Goal: Task Accomplishment & Management: Complete application form

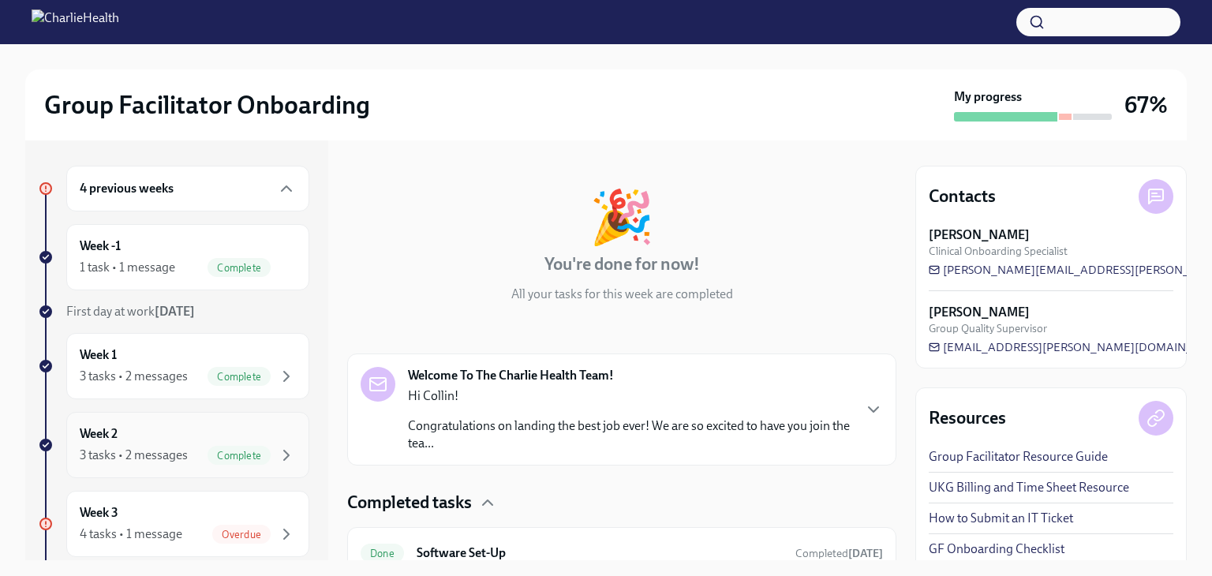
scroll to position [54, 0]
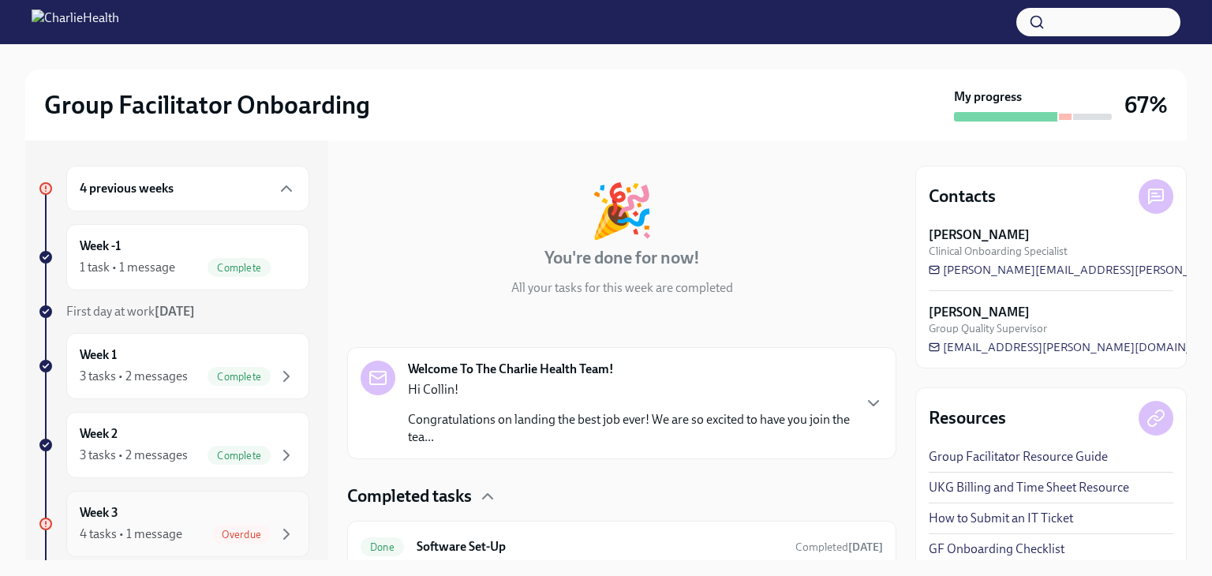
click at [225, 512] on div "Week 3 4 tasks • 1 message Overdue" at bounding box center [188, 523] width 216 height 39
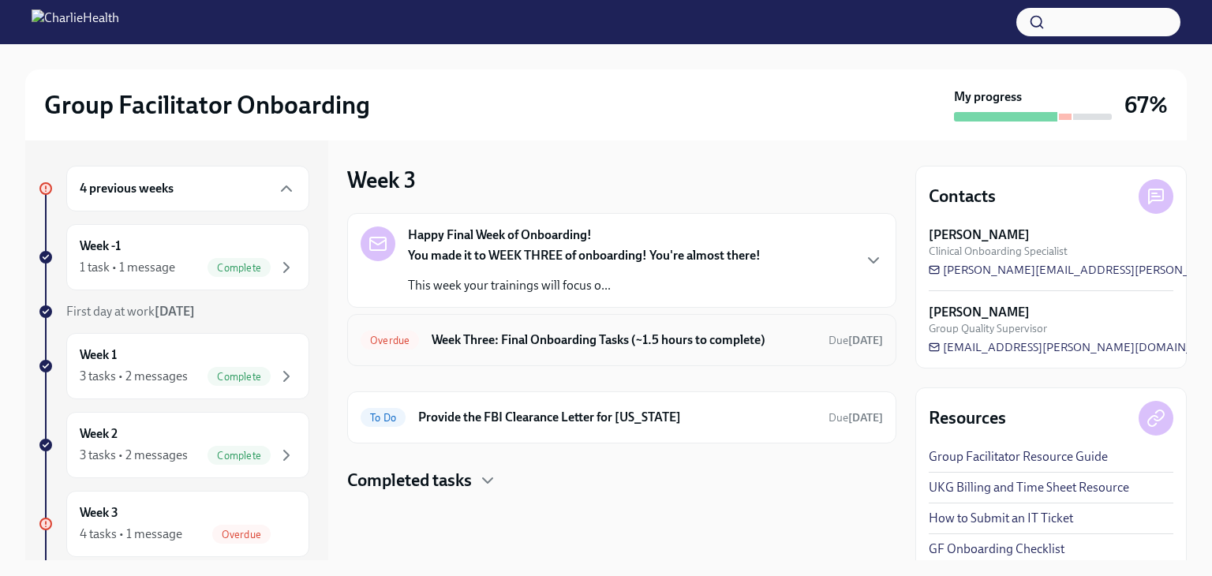
click at [584, 349] on div "Overdue Week Three: Final Onboarding Tasks (~1.5 hours to complete) Due [DATE]" at bounding box center [621, 339] width 522 height 25
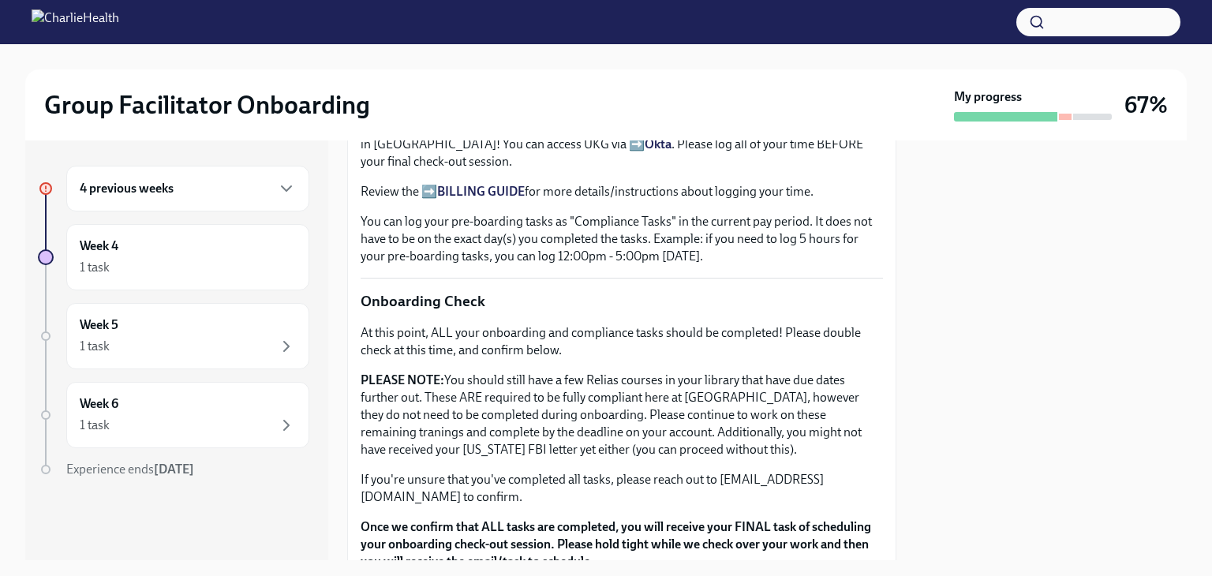
scroll to position [1383, 0]
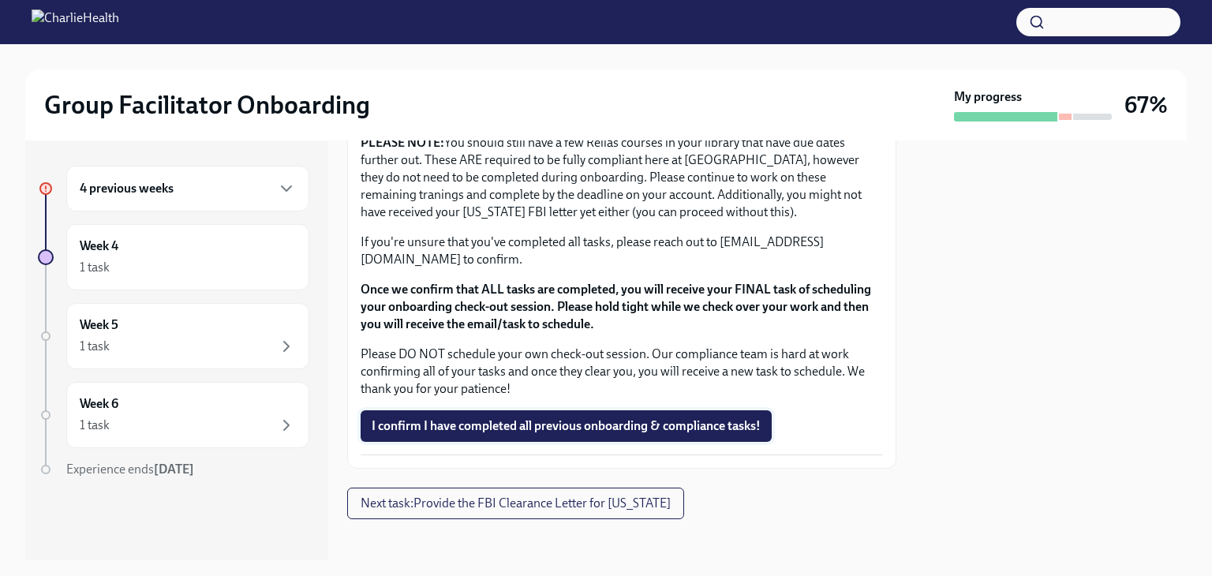
click at [547, 410] on button "I confirm I have completed all previous onboarding & compliance tasks!" at bounding box center [565, 426] width 411 height 32
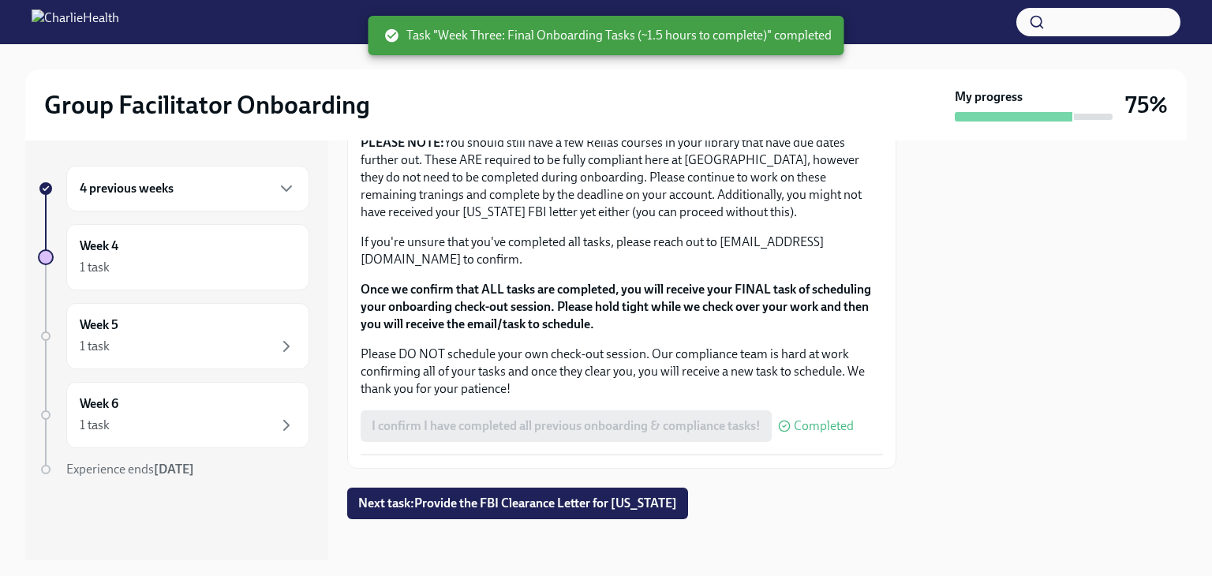
scroll to position [1384, 0]
click at [247, 194] on div "4 previous weeks" at bounding box center [188, 188] width 216 height 19
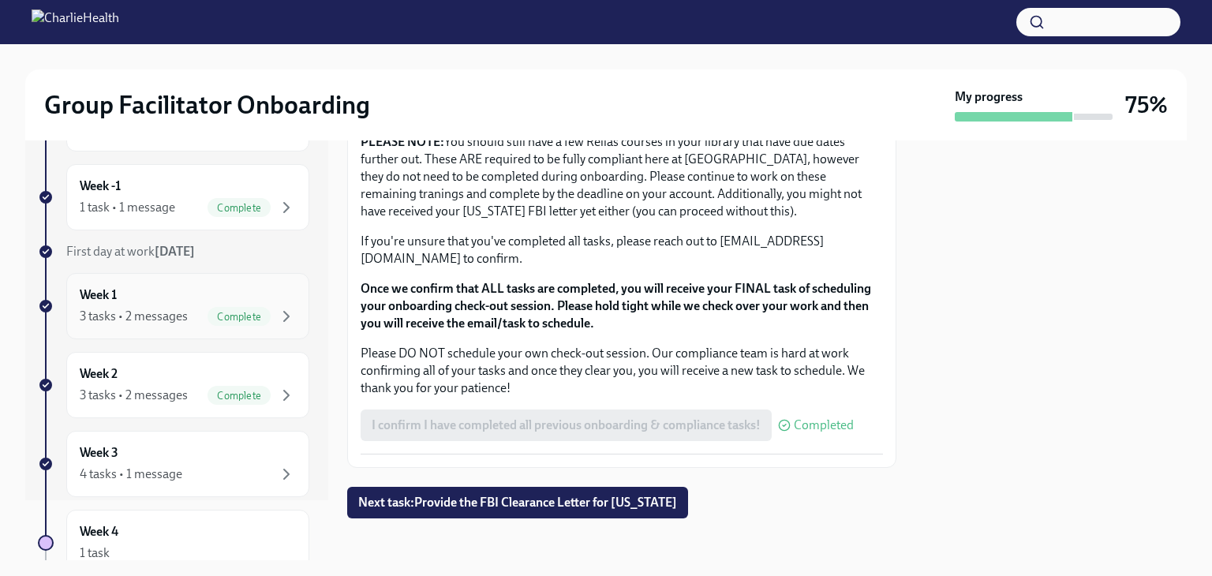
scroll to position [60, 0]
click at [233, 471] on div "4 tasks • 1 message" at bounding box center [188, 474] width 216 height 19
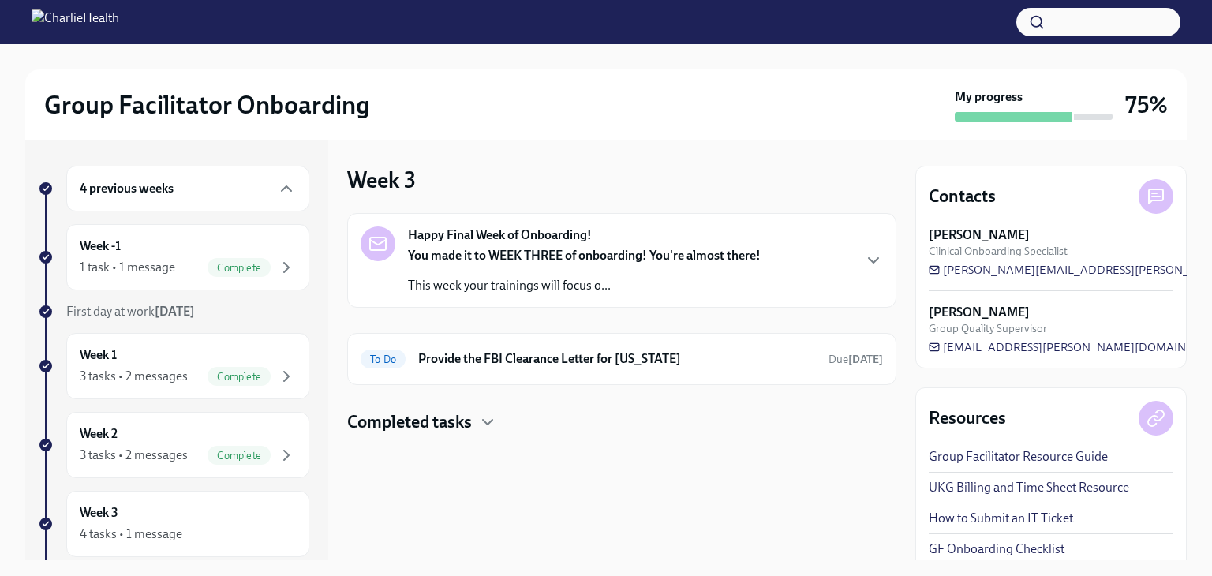
scroll to position [9, 0]
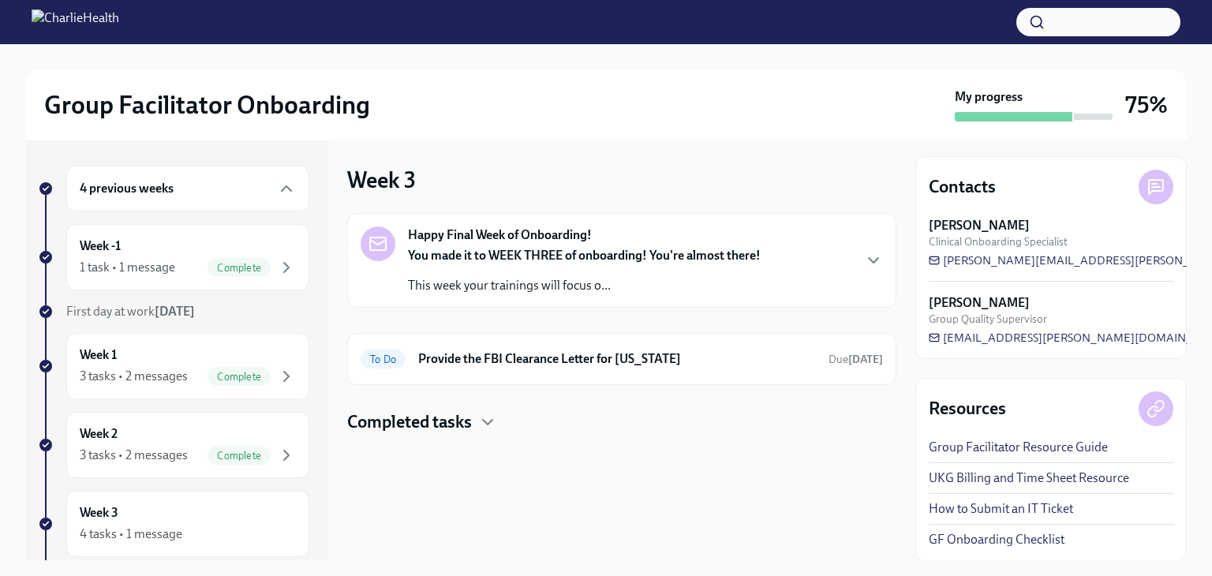
click at [797, 269] on div "Happy Final Week of Onboarding! You made it to WEEK THREE of onboarding! You're…" at bounding box center [621, 260] width 522 height 68
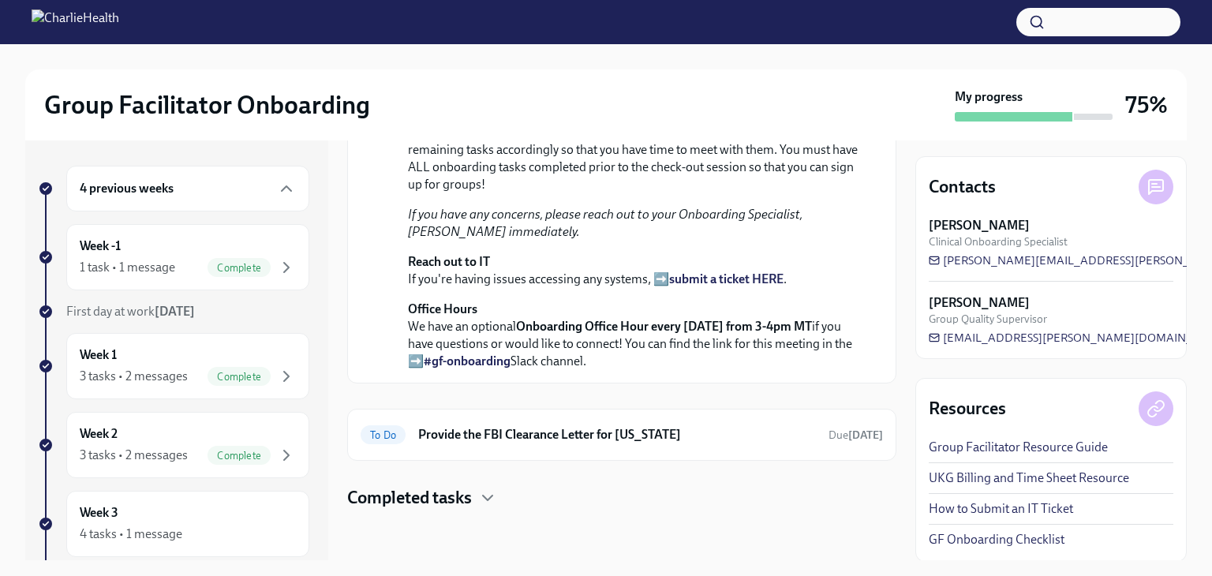
scroll to position [541, 0]
click at [577, 439] on h6 "Provide the FBI Clearance Letter for [US_STATE]" at bounding box center [617, 434] width 398 height 17
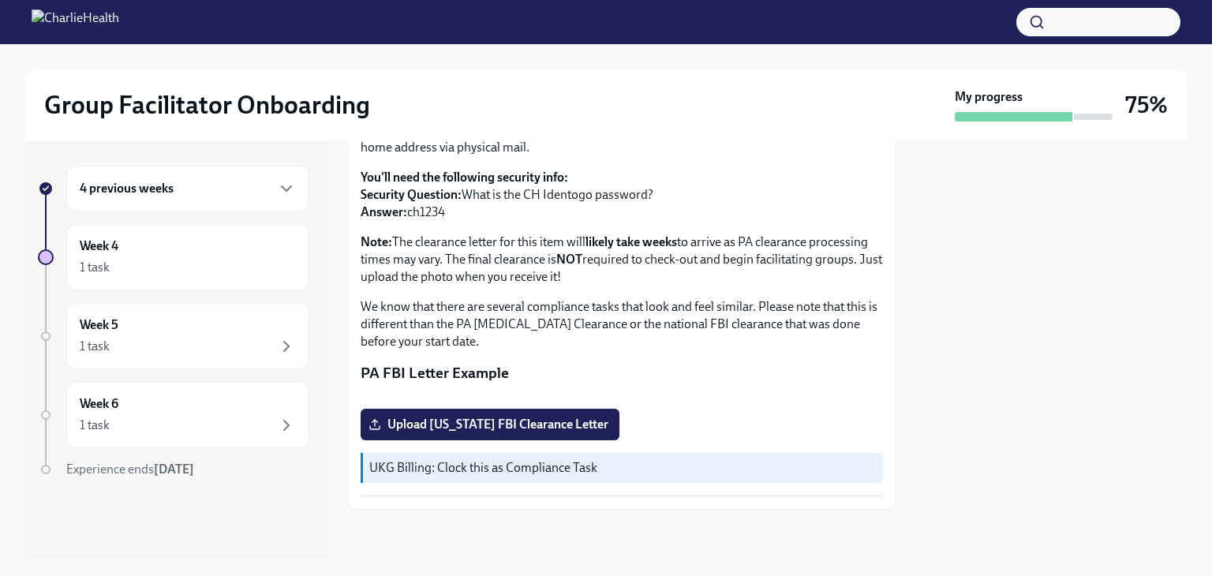
scroll to position [342, 0]
click at [175, 258] on div "1 task" at bounding box center [188, 267] width 216 height 19
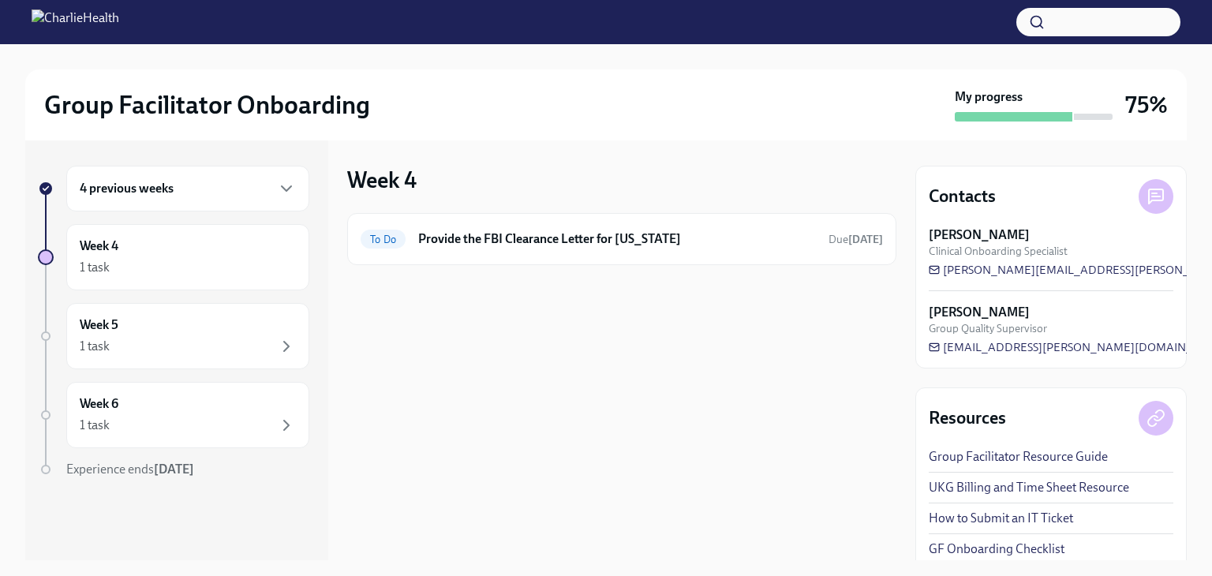
click at [263, 200] on div "4 previous weeks" at bounding box center [187, 189] width 243 height 46
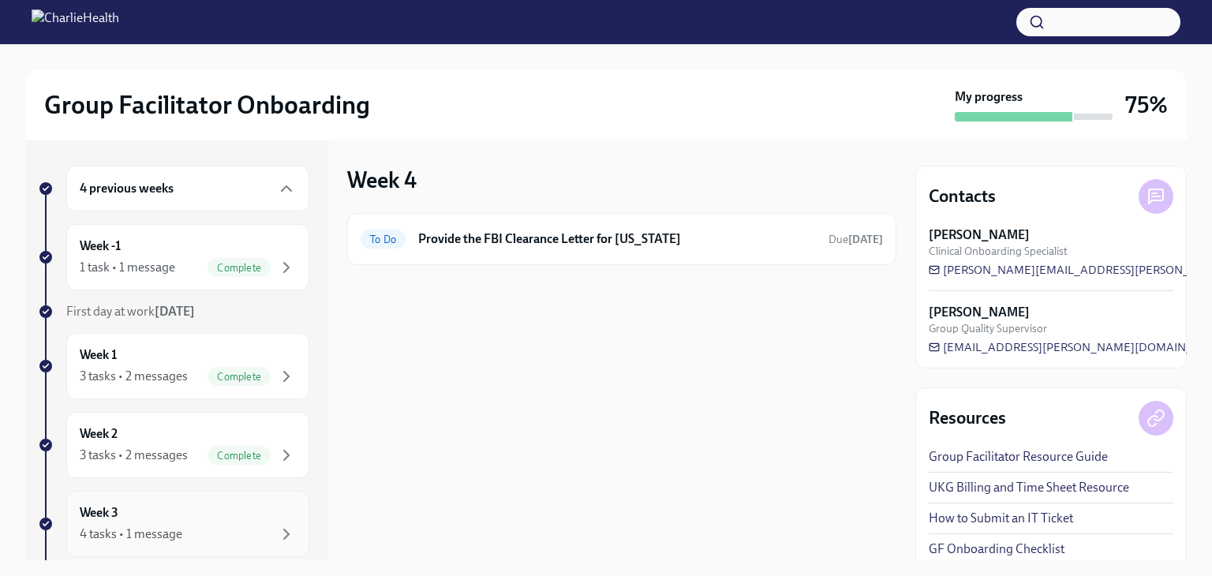
click at [221, 509] on div "Week 3 4 tasks • 1 message" at bounding box center [188, 523] width 216 height 39
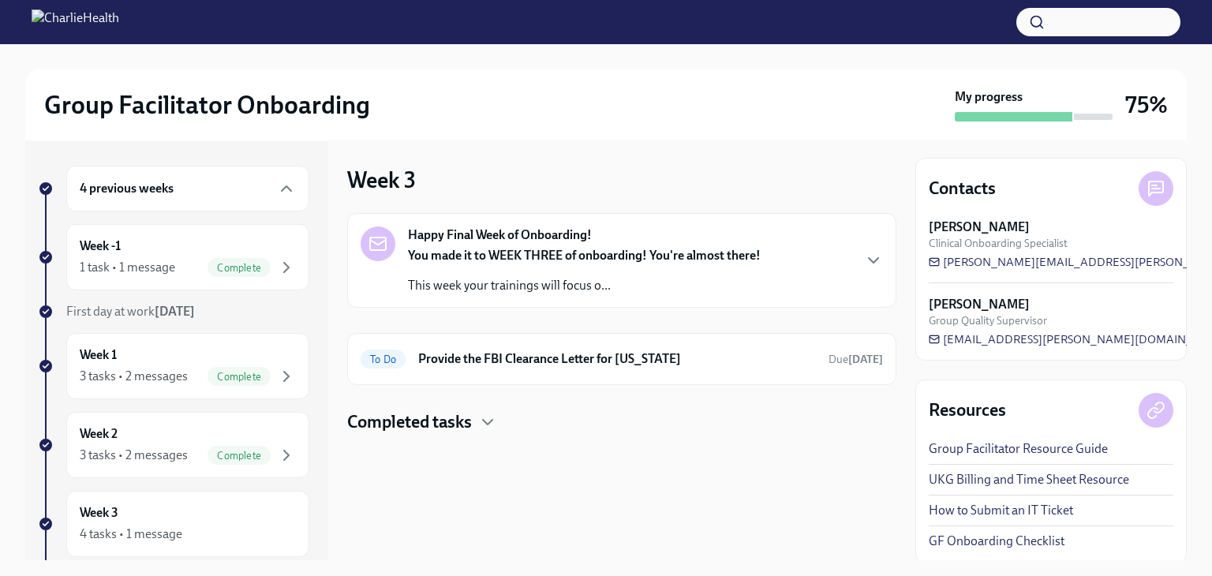
scroll to position [9, 0]
click at [889, 267] on div "Happy Final Week of Onboarding! You made it to WEEK THREE of onboarding! You're…" at bounding box center [621, 260] width 549 height 95
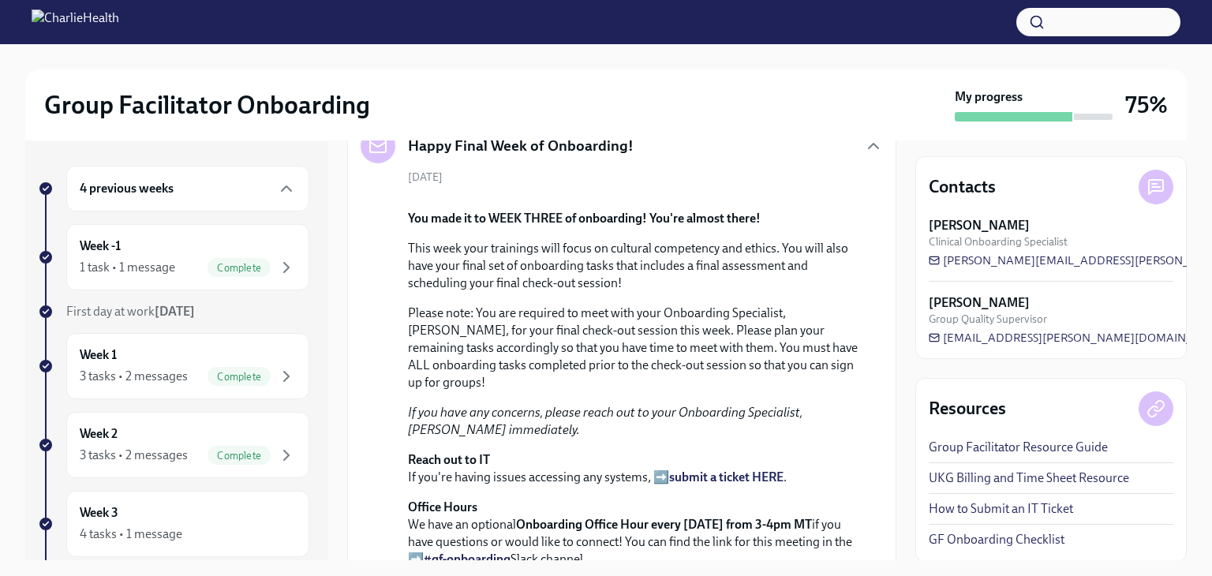
scroll to position [104, 0]
